Goal: Task Accomplishment & Management: Manage account settings

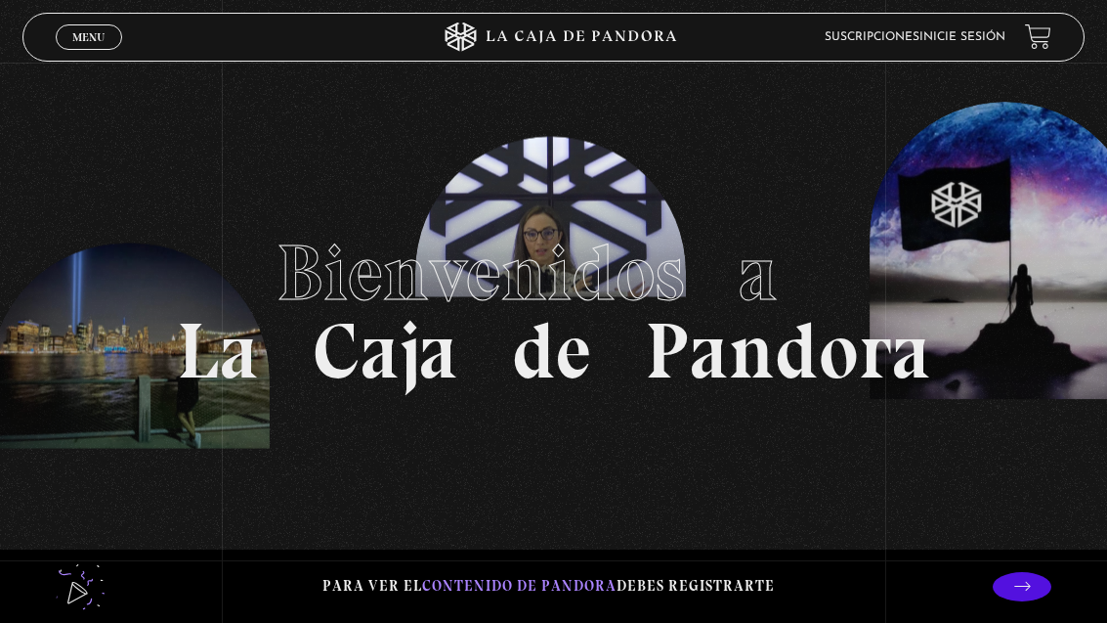
click at [105, 35] on span "Menu" at bounding box center [88, 37] width 32 height 12
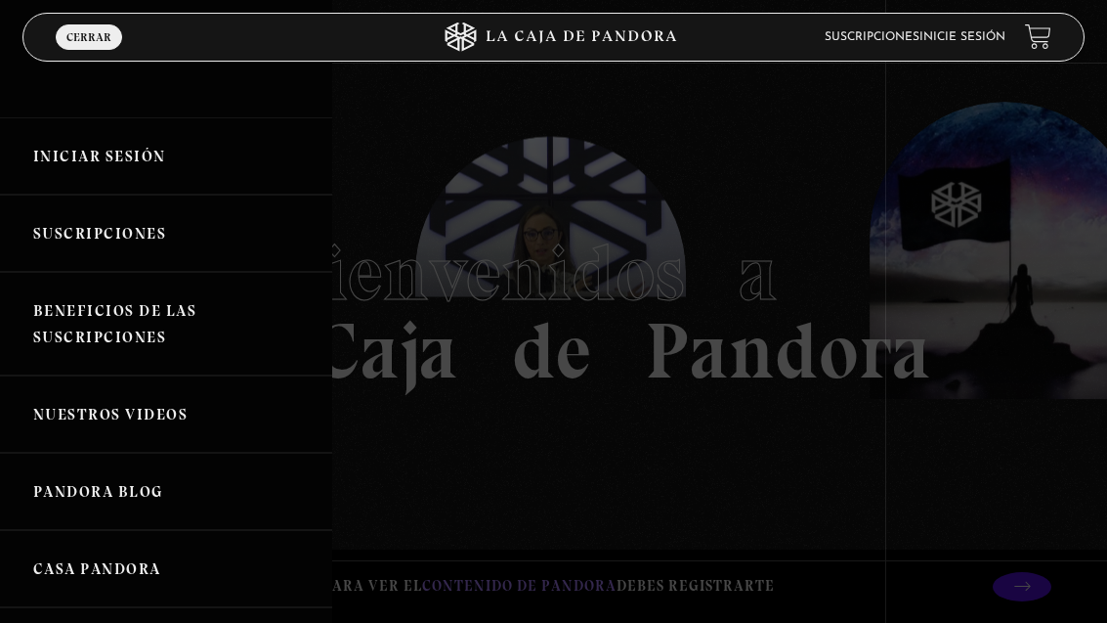
click at [164, 141] on link "Iniciar Sesión" at bounding box center [166, 155] width 332 height 77
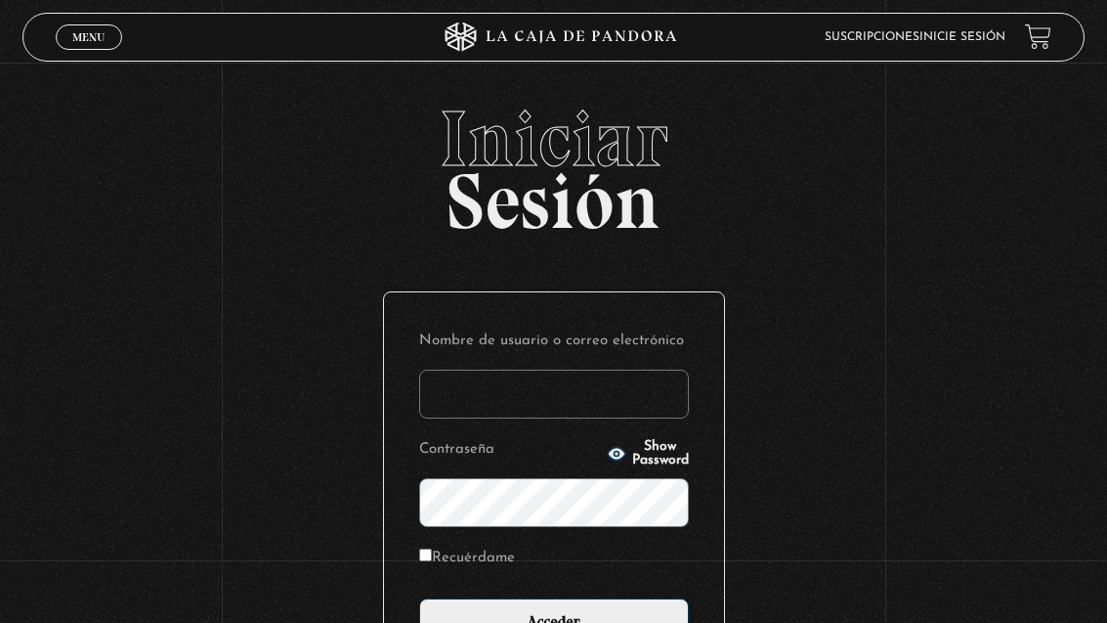
type input "laura.sequeira8930@gmail.com"
click at [553, 622] on input "Acceder" at bounding box center [554, 622] width 270 height 49
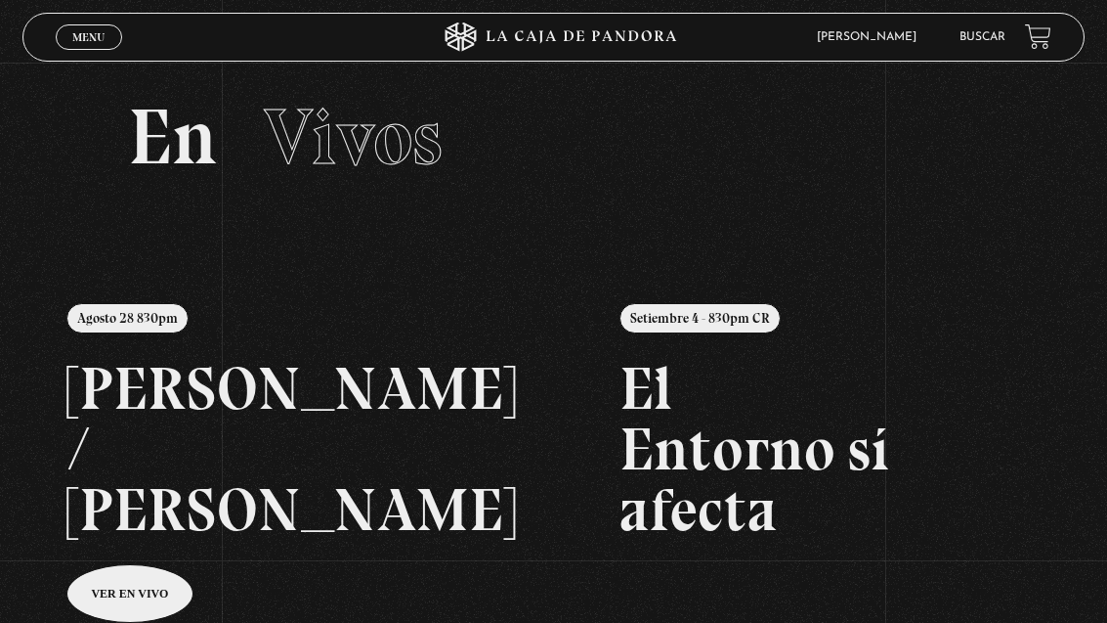
scroll to position [44, 0]
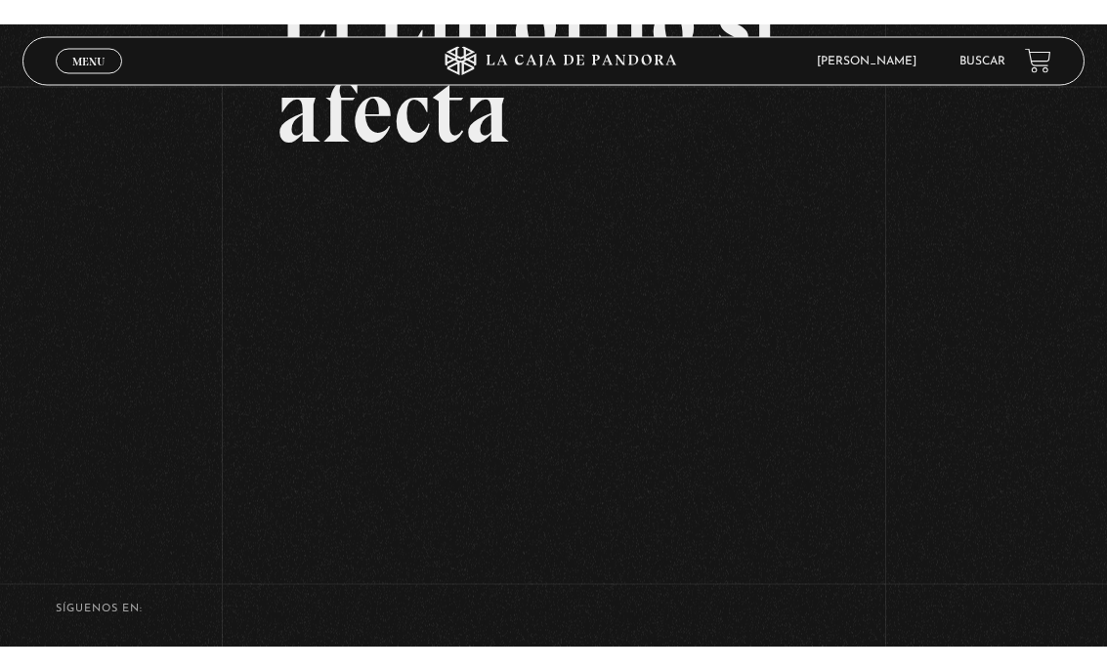
scroll to position [23, 0]
